Goal: Information Seeking & Learning: Find specific fact

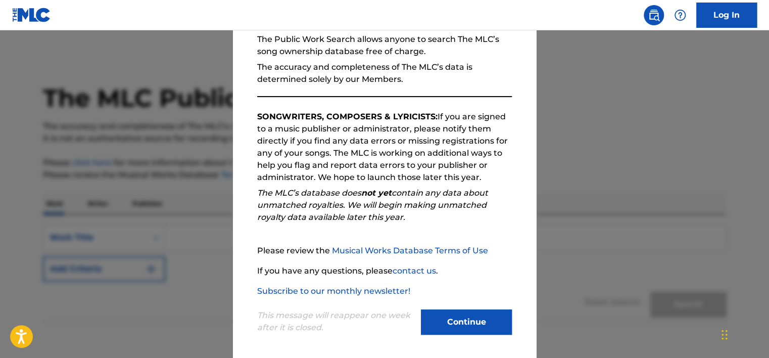
scroll to position [105, 0]
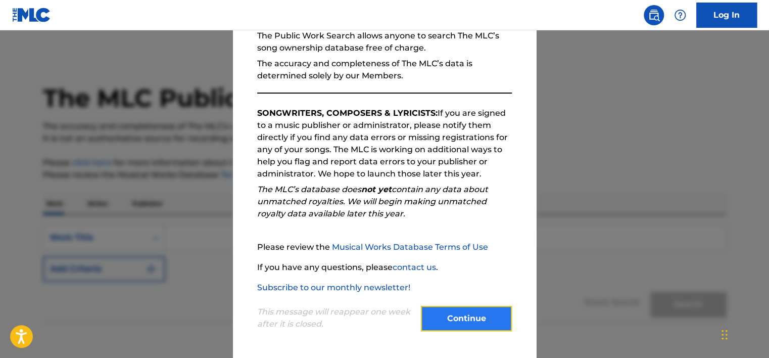
click at [470, 321] on button "Continue" at bounding box center [466, 318] width 91 height 25
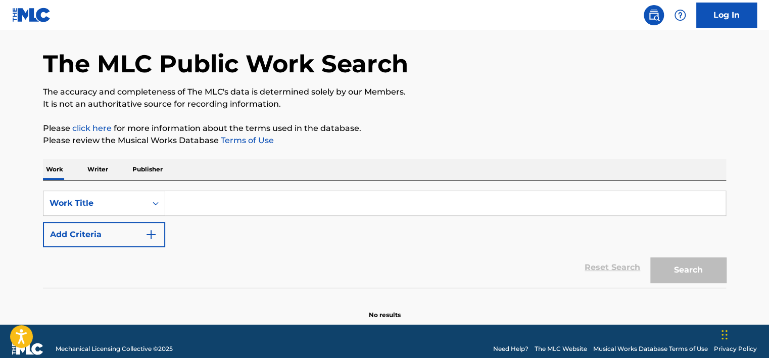
scroll to position [49, 0]
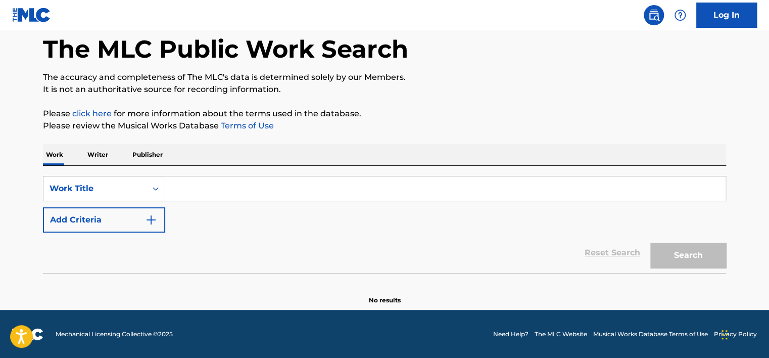
click at [95, 153] on p "Writer" at bounding box center [97, 154] width 27 height 21
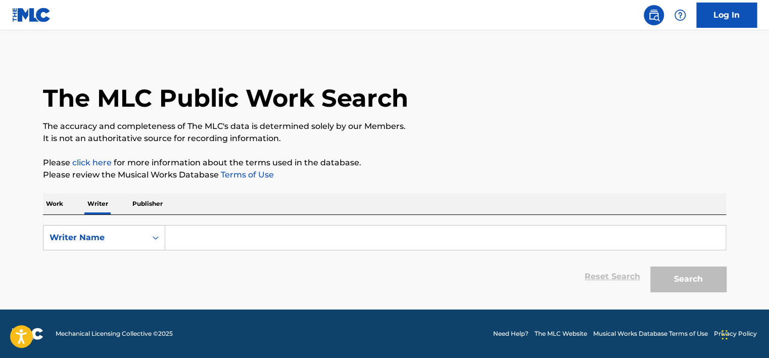
click at [206, 237] on input "Search Form" at bounding box center [445, 237] width 560 height 24
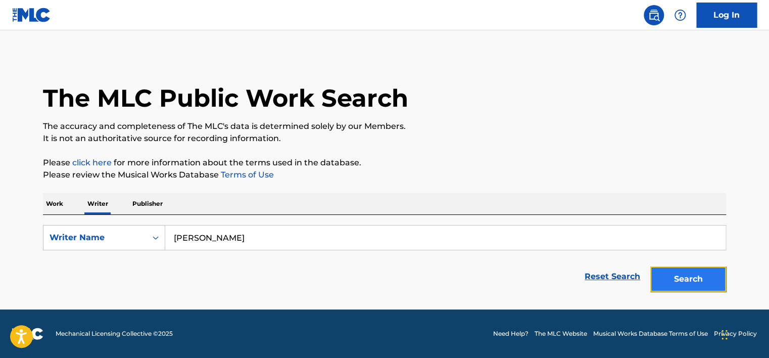
click at [673, 281] on button "Search" at bounding box center [688, 278] width 76 height 25
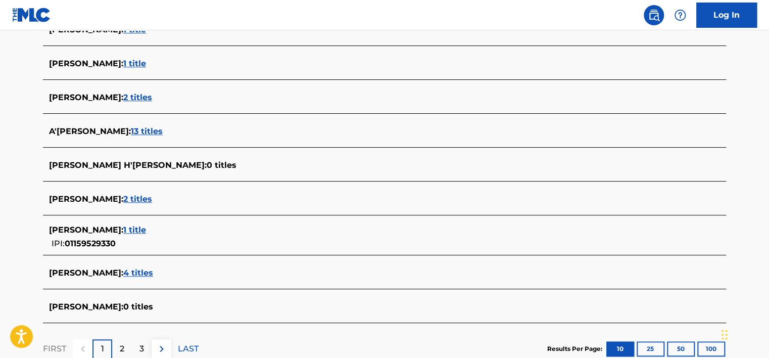
scroll to position [404, 0]
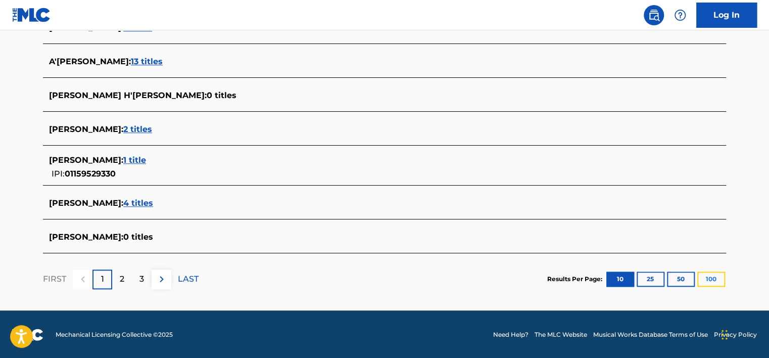
click at [717, 278] on button "100" at bounding box center [711, 278] width 28 height 15
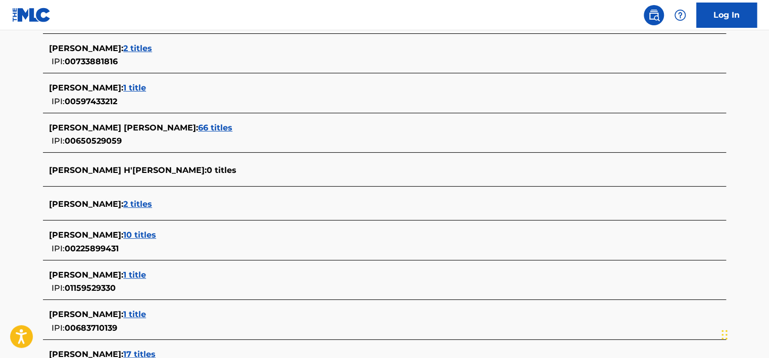
scroll to position [1976, 0]
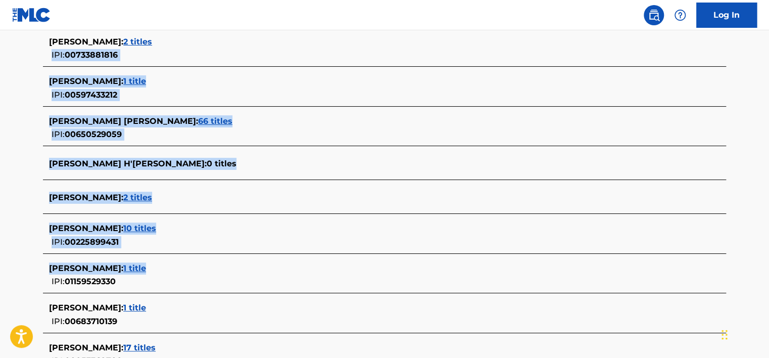
drag, startPoint x: 768, startPoint y: 267, endPoint x: 759, endPoint y: 50, distance: 217.3
drag, startPoint x: 759, startPoint y: 50, endPoint x: 751, endPoint y: 175, distance: 125.0
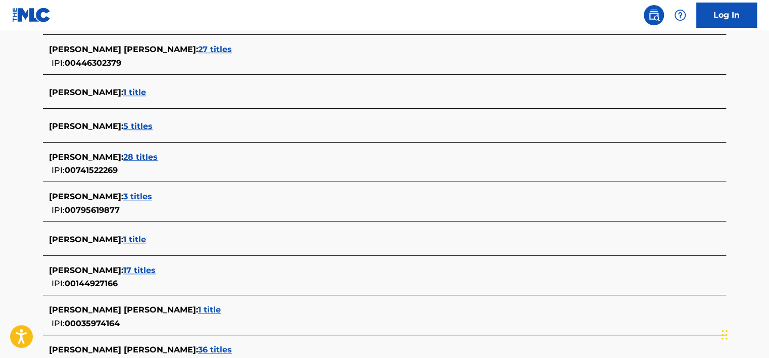
scroll to position [0, 0]
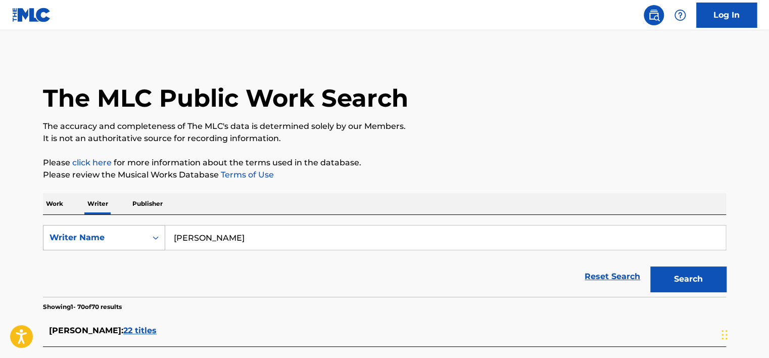
drag, startPoint x: 250, startPoint y: 247, endPoint x: 129, endPoint y: 235, distance: 121.8
click at [129, 235] on div "SearchWithCriteriad6670030-1a1f-4028-912f-850f87a748d8 Writer Name [PERSON_NAME]" at bounding box center [384, 237] width 683 height 25
type input "YOUNG Gii"
click at [690, 284] on button "Search" at bounding box center [688, 278] width 76 height 25
